Goal: Task Accomplishment & Management: Use online tool/utility

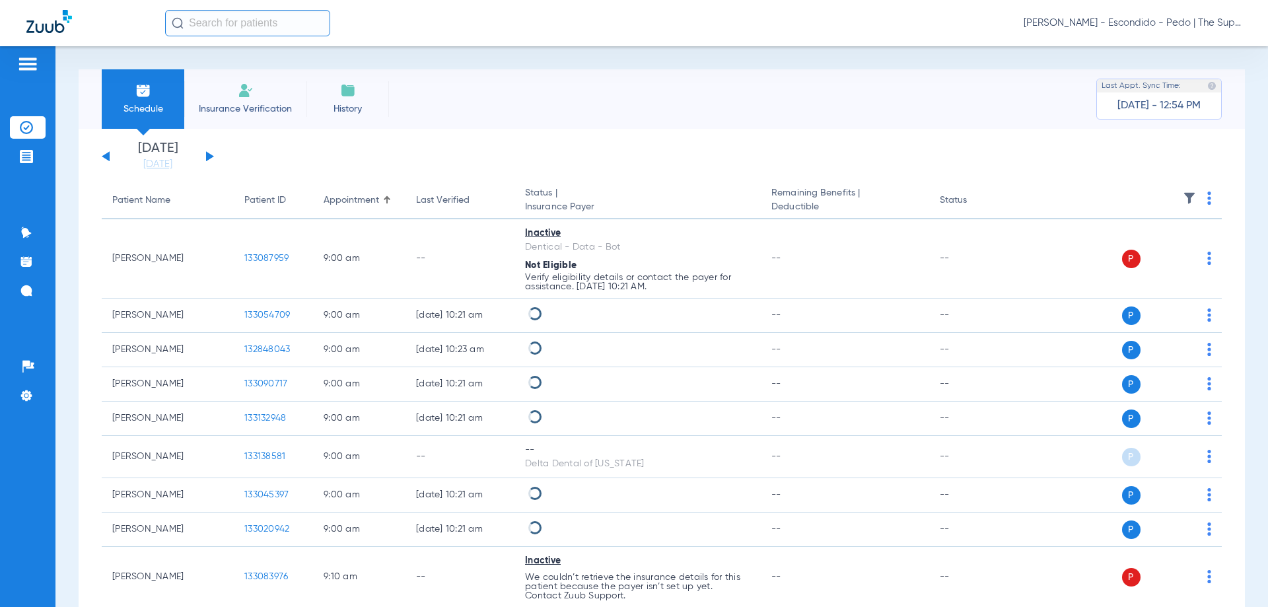
click at [207, 30] on input "text" at bounding box center [247, 23] width 165 height 26
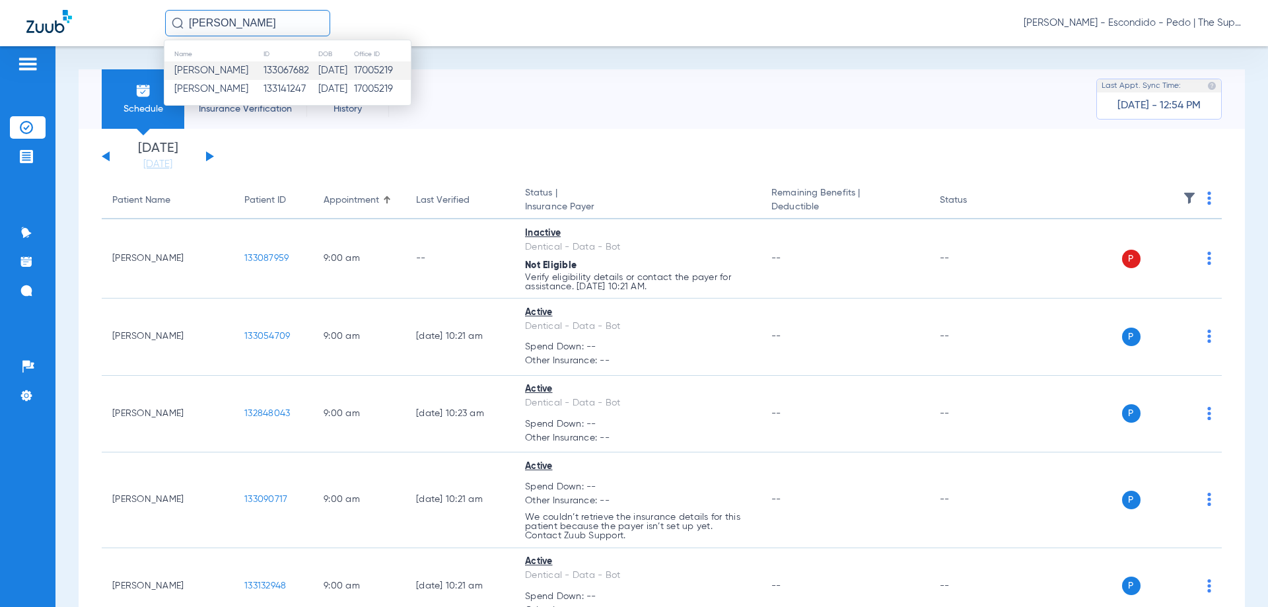
type input "[PERSON_NAME]"
click at [343, 77] on td "[DATE]" at bounding box center [336, 70] width 36 height 18
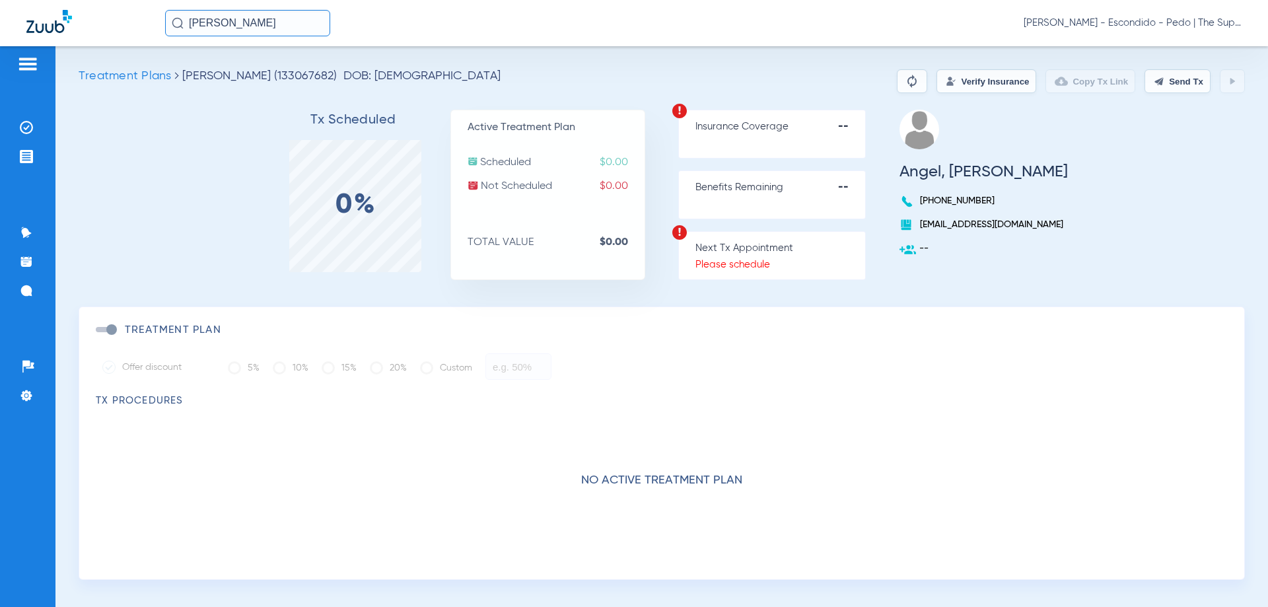
click at [955, 85] on button "Verify Insurance" at bounding box center [986, 81] width 100 height 24
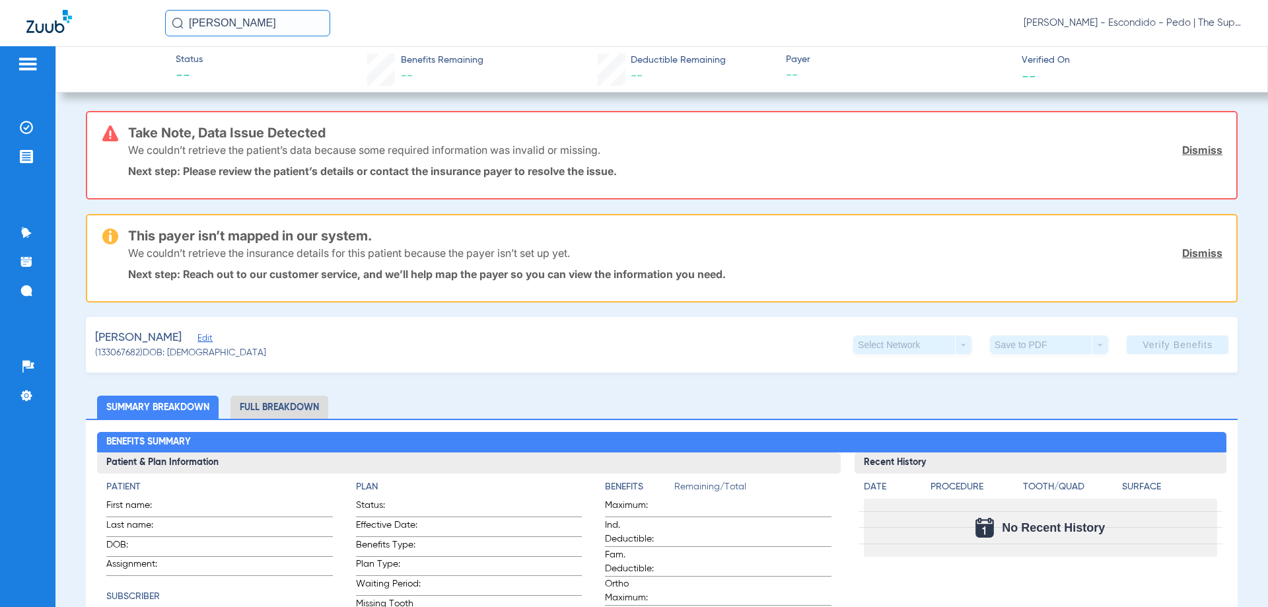
click at [292, 24] on input "[PERSON_NAME]" at bounding box center [247, 23] width 165 height 26
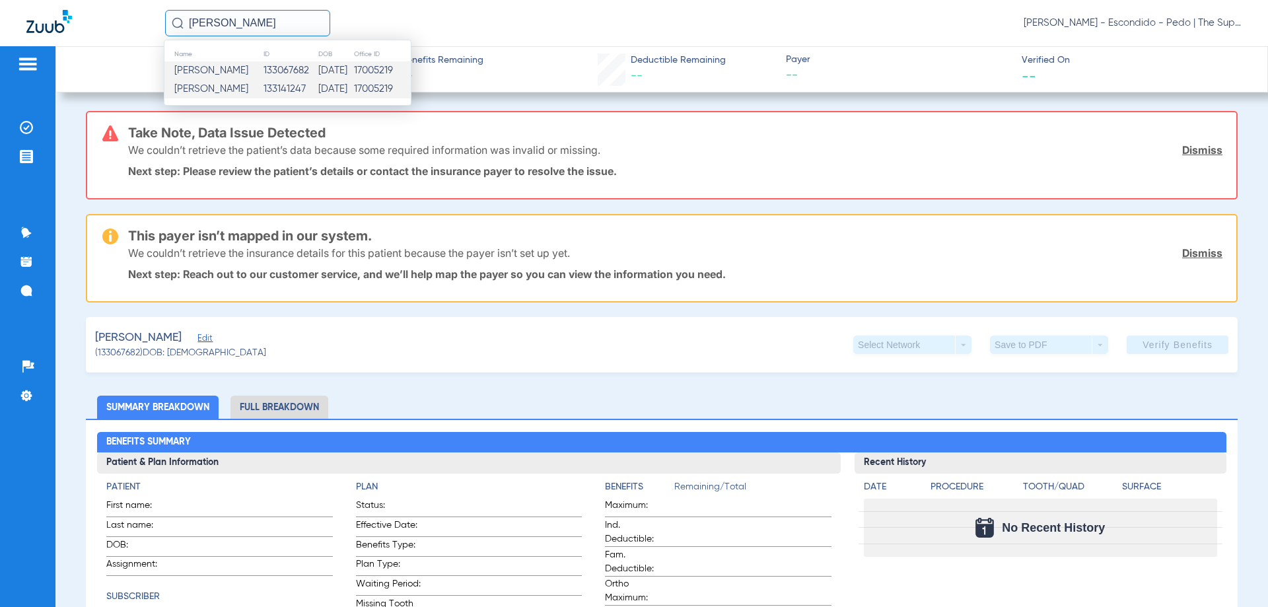
click at [277, 88] on td "133141247" at bounding box center [290, 89] width 55 height 18
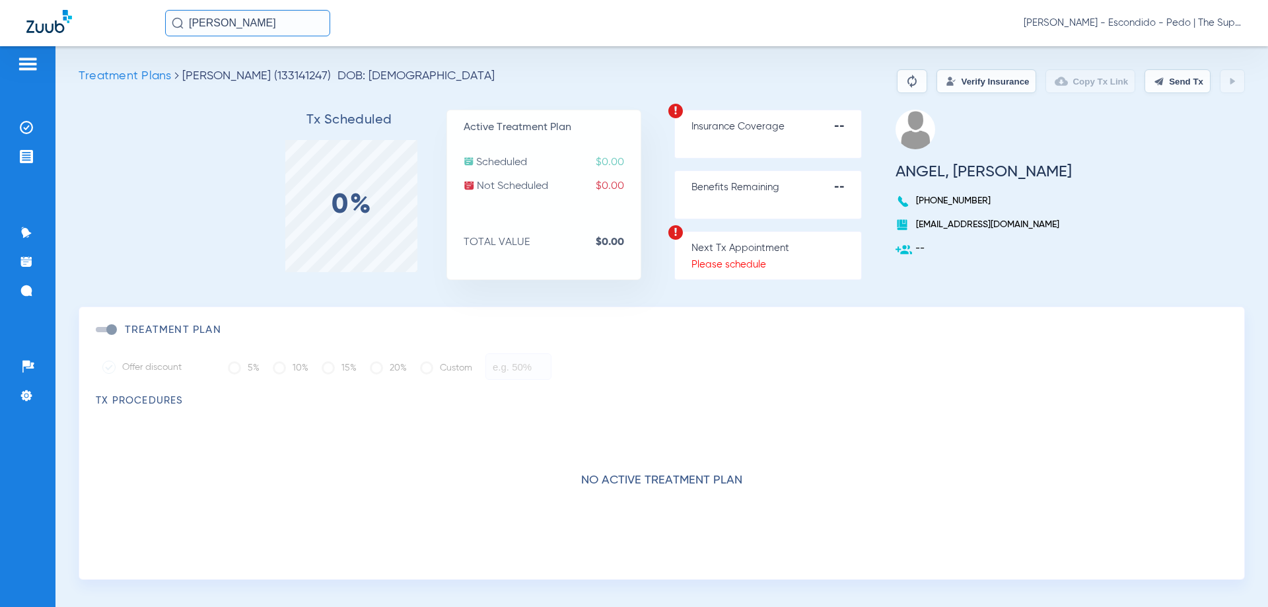
click at [981, 86] on button "Verify Insurance" at bounding box center [986, 81] width 100 height 24
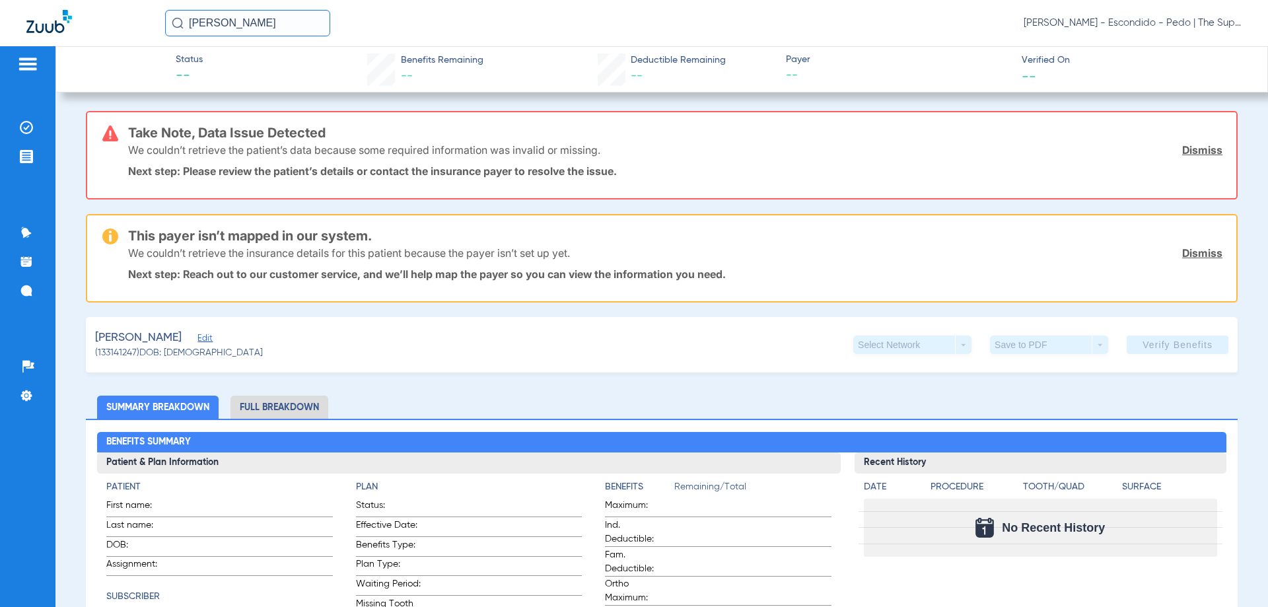
click at [1199, 151] on link "Dismiss" at bounding box center [1202, 149] width 40 height 13
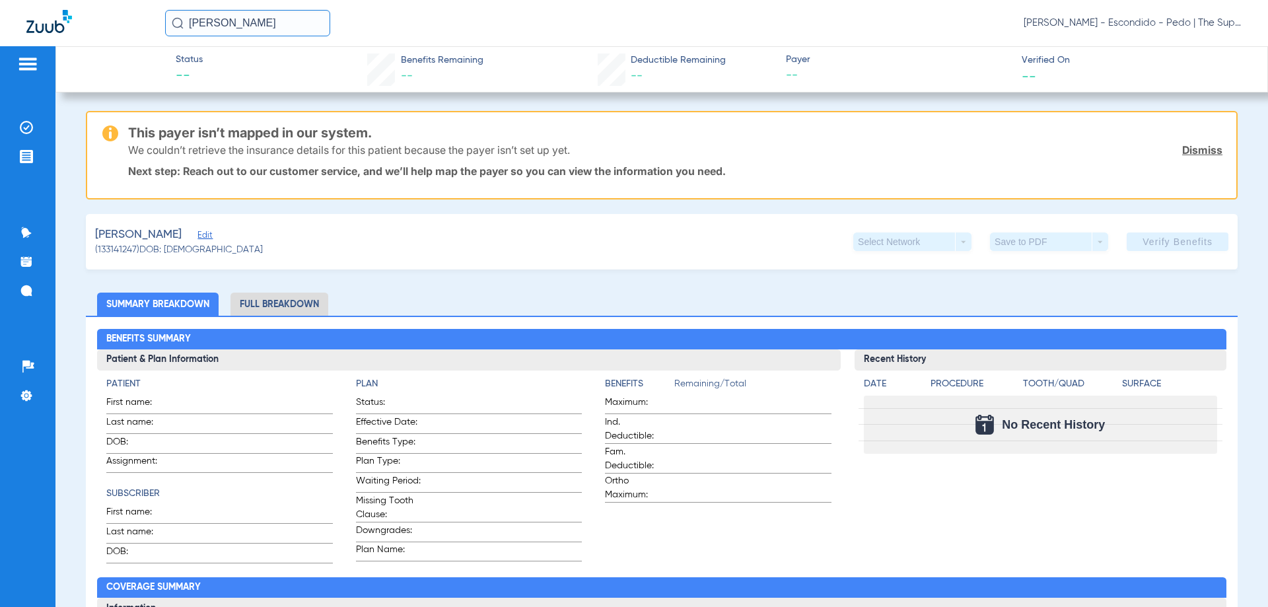
click at [1198, 151] on link "Dismiss" at bounding box center [1202, 149] width 40 height 13
